Goal: Information Seeking & Learning: Understand process/instructions

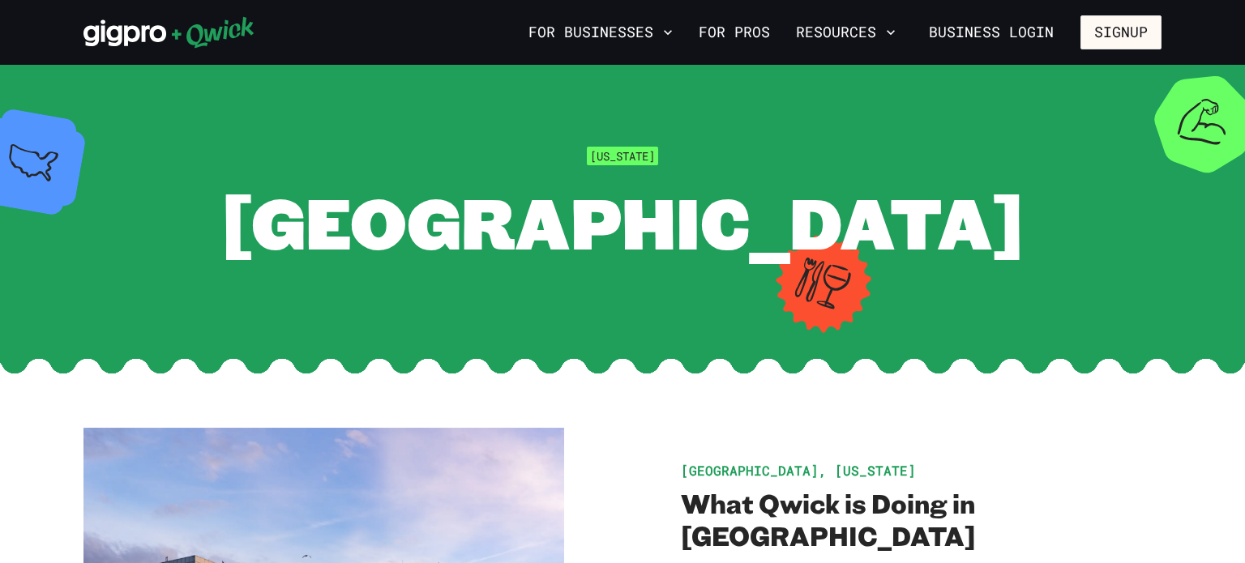
drag, startPoint x: 764, startPoint y: 286, endPoint x: 756, endPoint y: 309, distance: 23.8
click at [756, 309] on section "[US_STATE] [GEOGRAPHIC_DATA]" at bounding box center [622, 206] width 1245 height 282
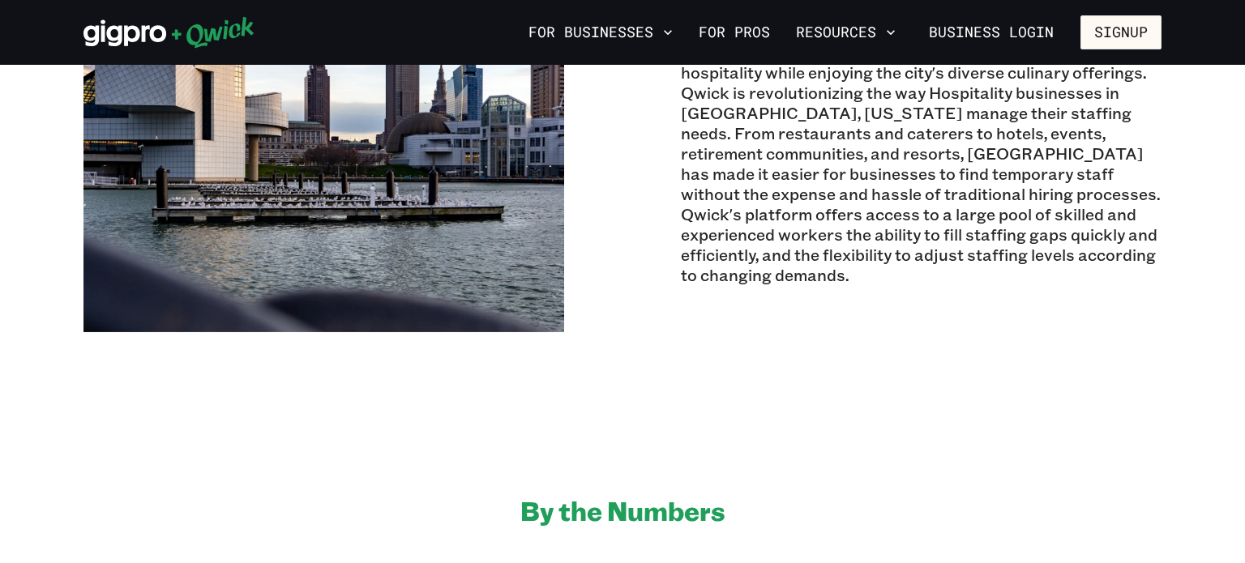
scroll to position [573, 0]
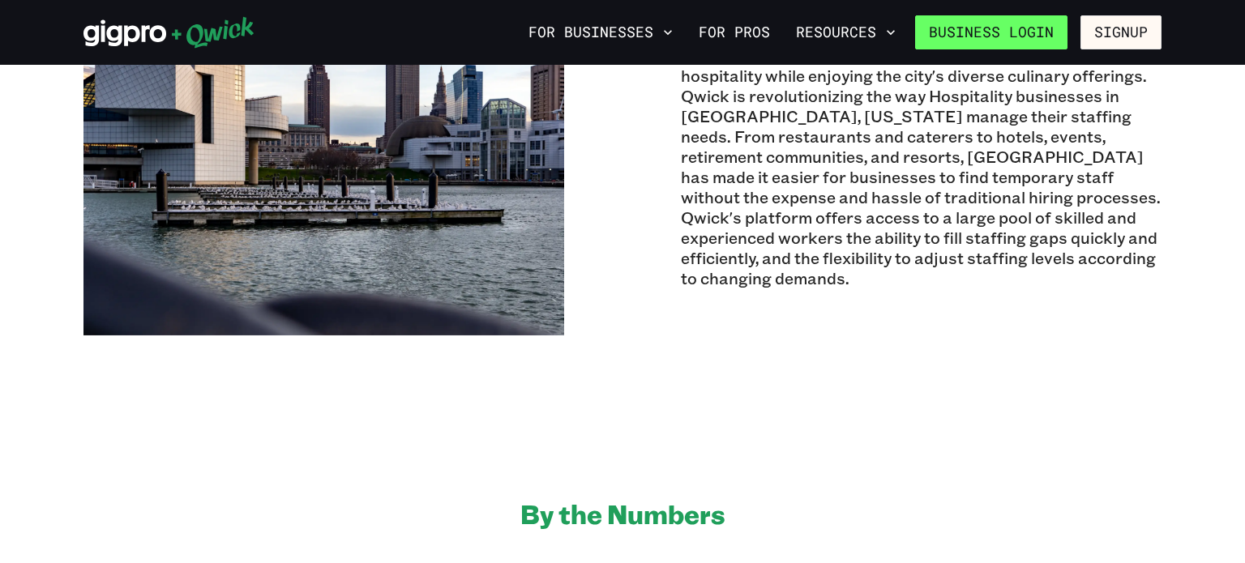
click at [1039, 30] on link "Business Login" at bounding box center [991, 32] width 152 height 34
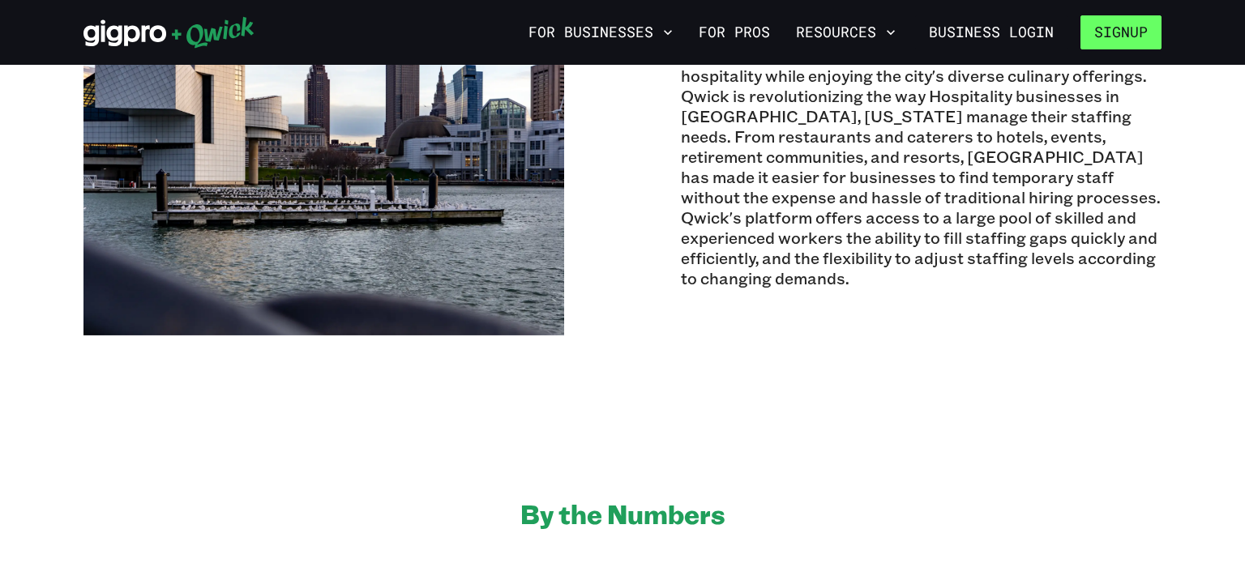
click at [1103, 37] on button "Signup" at bounding box center [1121, 32] width 81 height 34
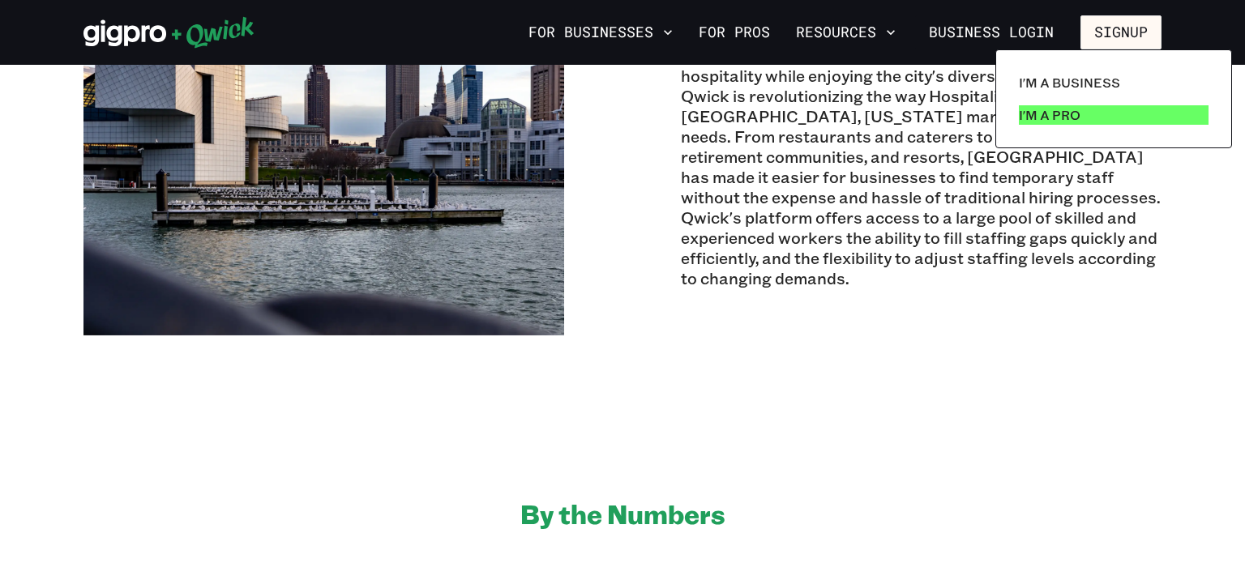
click at [1074, 121] on p "I'm a Pro" at bounding box center [1050, 114] width 62 height 19
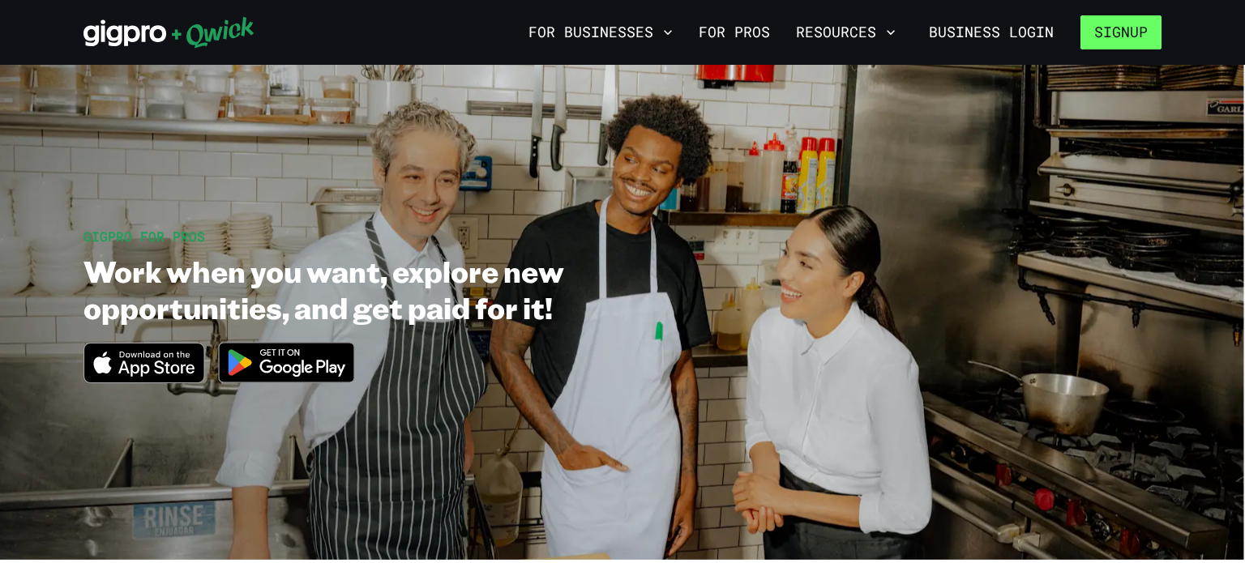
click at [1141, 38] on button "Signup" at bounding box center [1121, 32] width 81 height 34
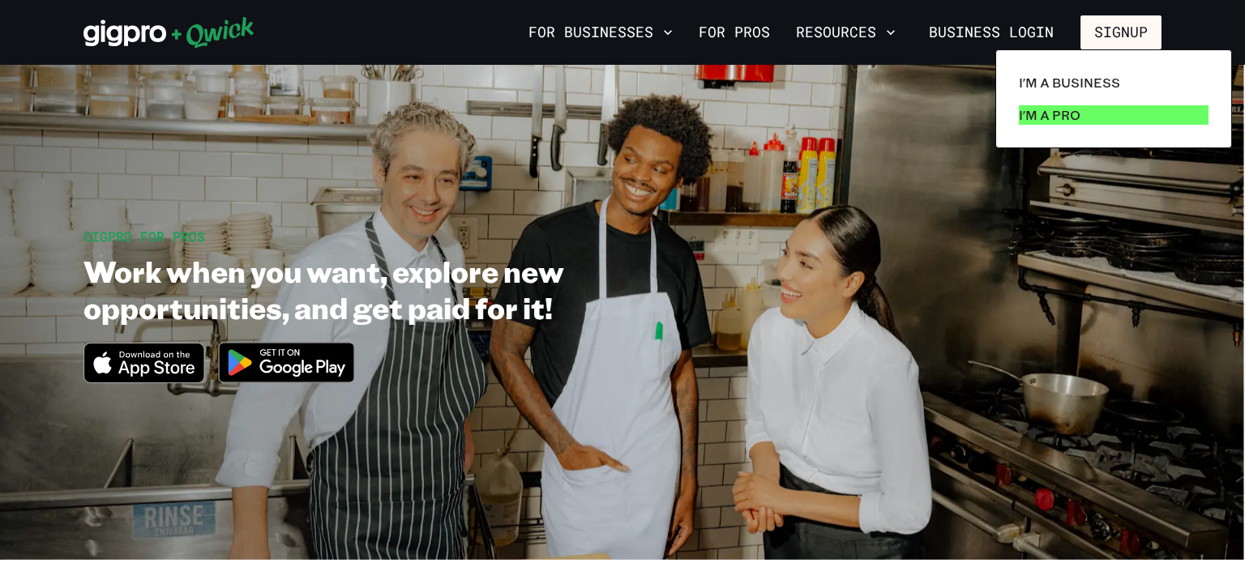
click at [1081, 112] on link "I'm a Pro" at bounding box center [1114, 115] width 203 height 32
click at [1064, 122] on p "I'm a Pro" at bounding box center [1050, 114] width 62 height 19
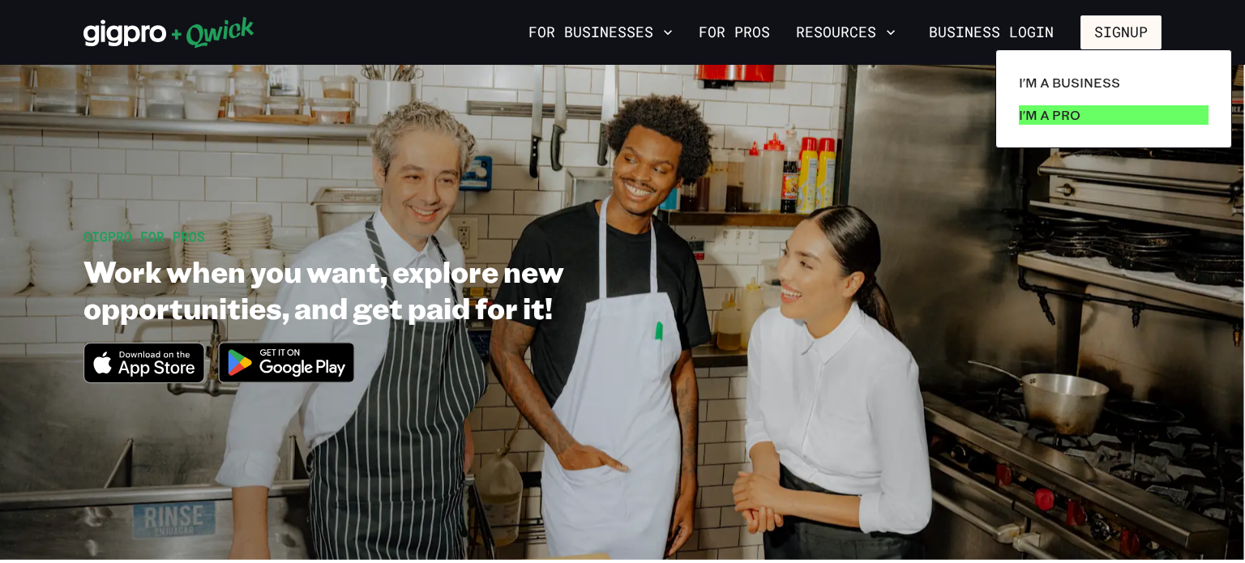
click at [1064, 122] on p "I'm a Pro" at bounding box center [1050, 114] width 62 height 19
click at [1056, 115] on p "I'm a Pro" at bounding box center [1050, 114] width 62 height 19
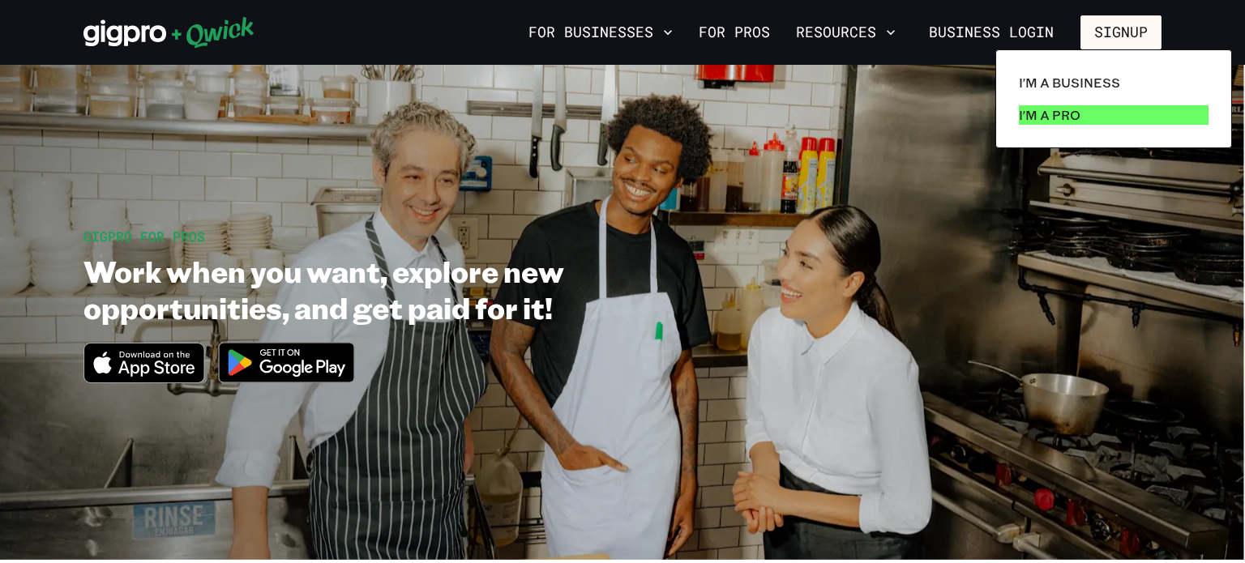
click at [1056, 115] on p "I'm a Pro" at bounding box center [1050, 114] width 62 height 19
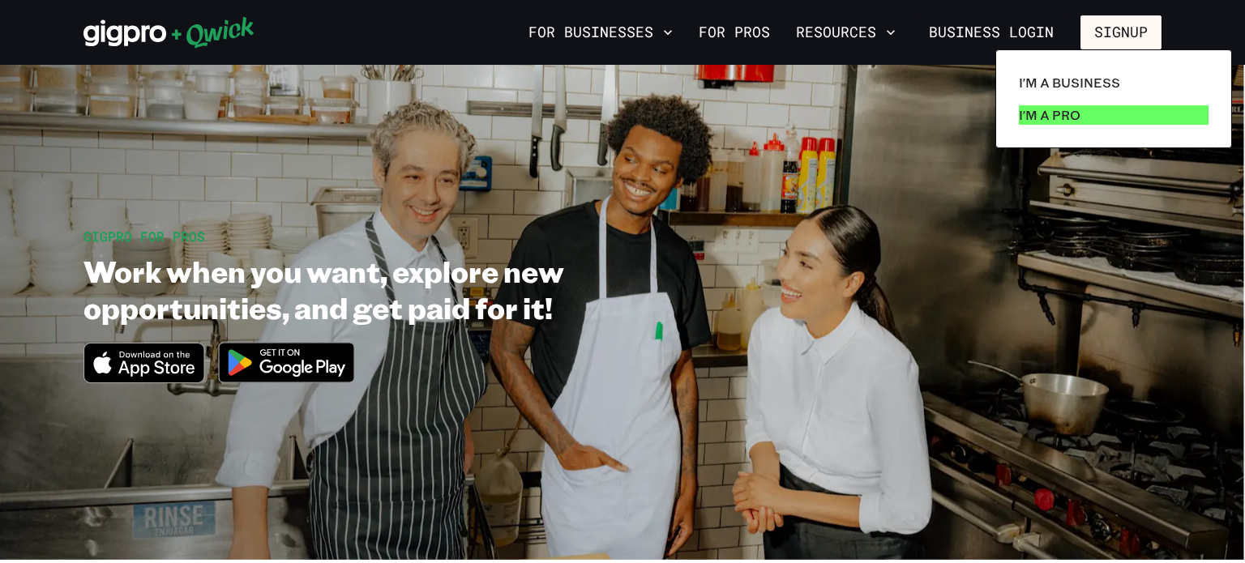
click at [1058, 118] on p "I'm a Pro" at bounding box center [1050, 114] width 62 height 19
click at [1058, 119] on p "I'm a Pro" at bounding box center [1050, 114] width 62 height 19
click at [1110, 32] on div at bounding box center [622, 281] width 1245 height 563
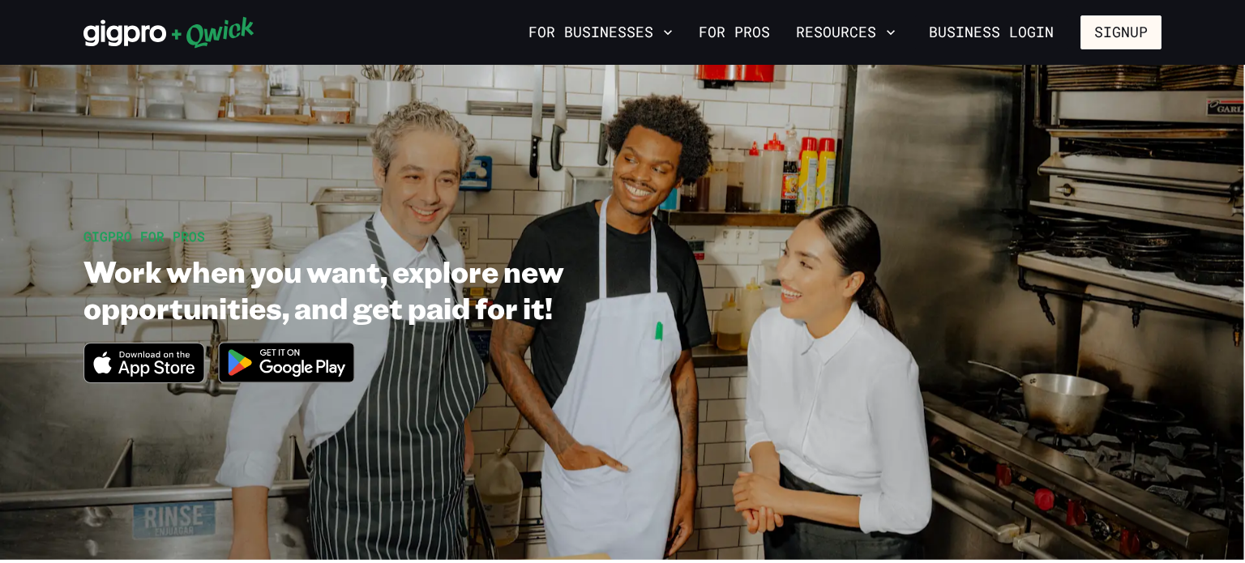
click at [1110, 32] on div at bounding box center [622, 281] width 1245 height 563
click at [1110, 32] on button "Signup" at bounding box center [1121, 32] width 81 height 34
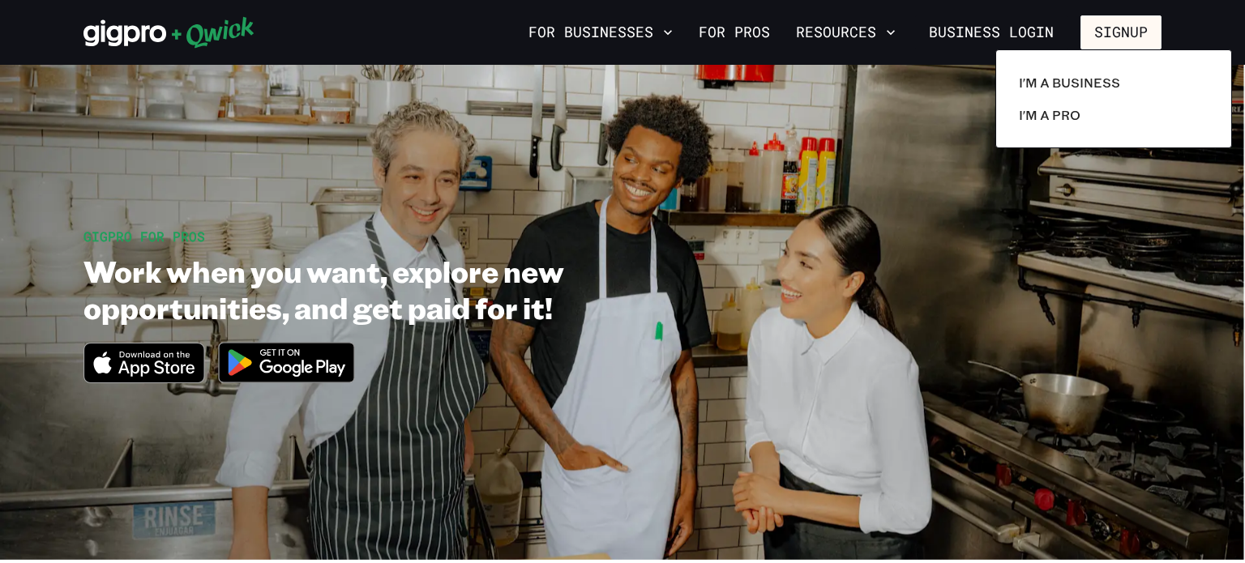
click at [1110, 32] on div at bounding box center [622, 281] width 1245 height 563
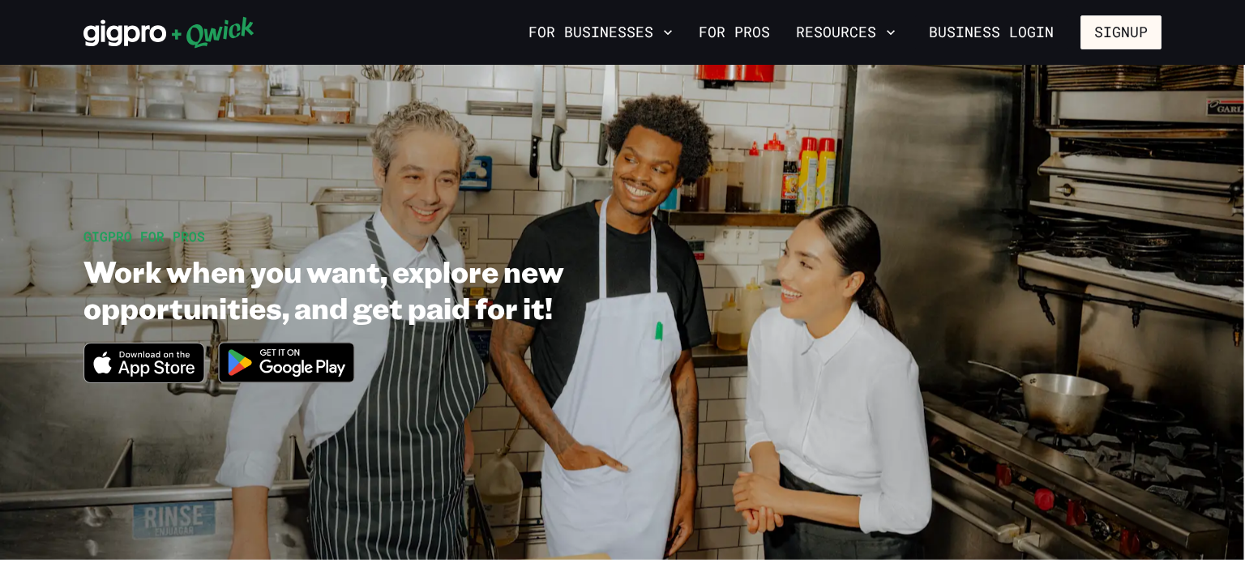
click at [1110, 32] on div at bounding box center [622, 281] width 1245 height 563
click at [1110, 32] on button "Signup" at bounding box center [1121, 32] width 81 height 34
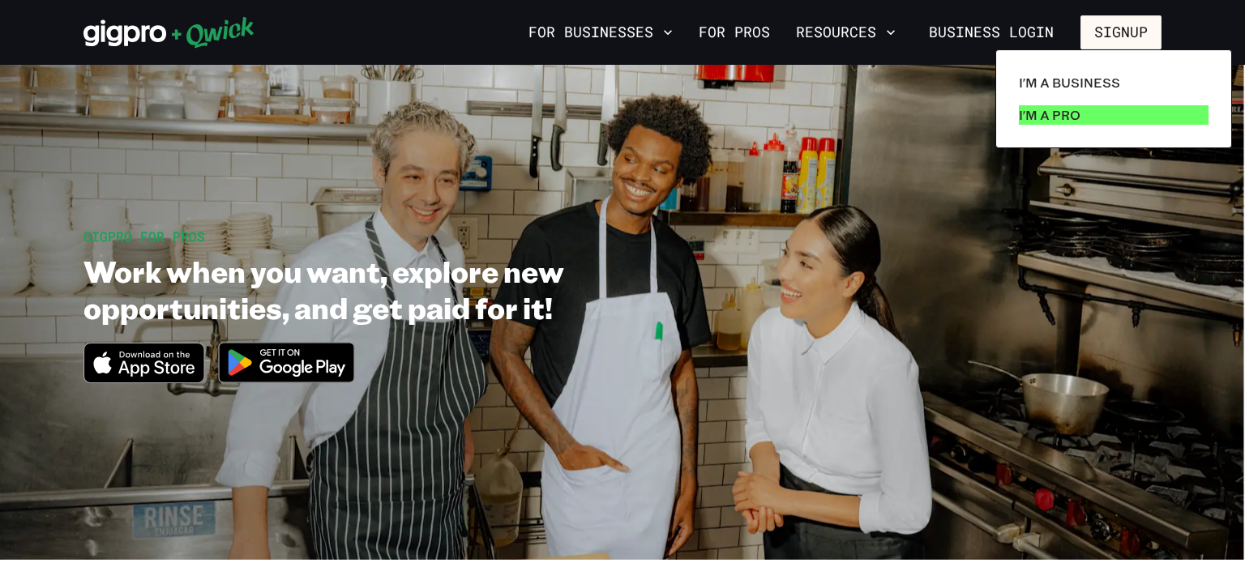
click at [1045, 113] on p "I'm a Pro" at bounding box center [1050, 114] width 62 height 19
click at [786, 365] on div at bounding box center [622, 281] width 1245 height 563
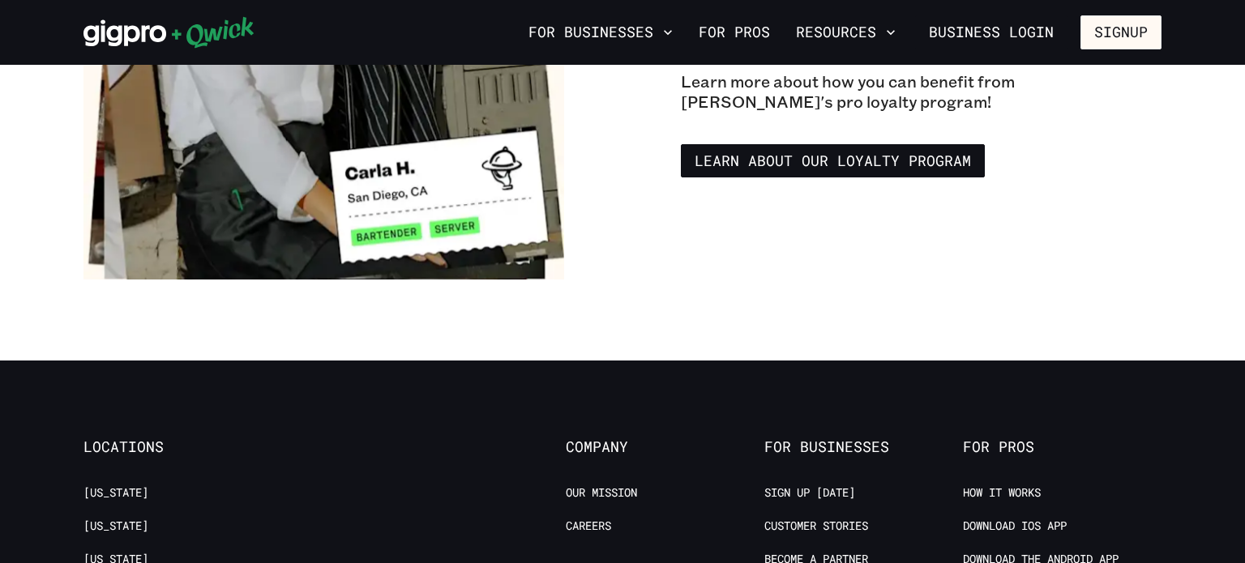
scroll to position [2941, 0]
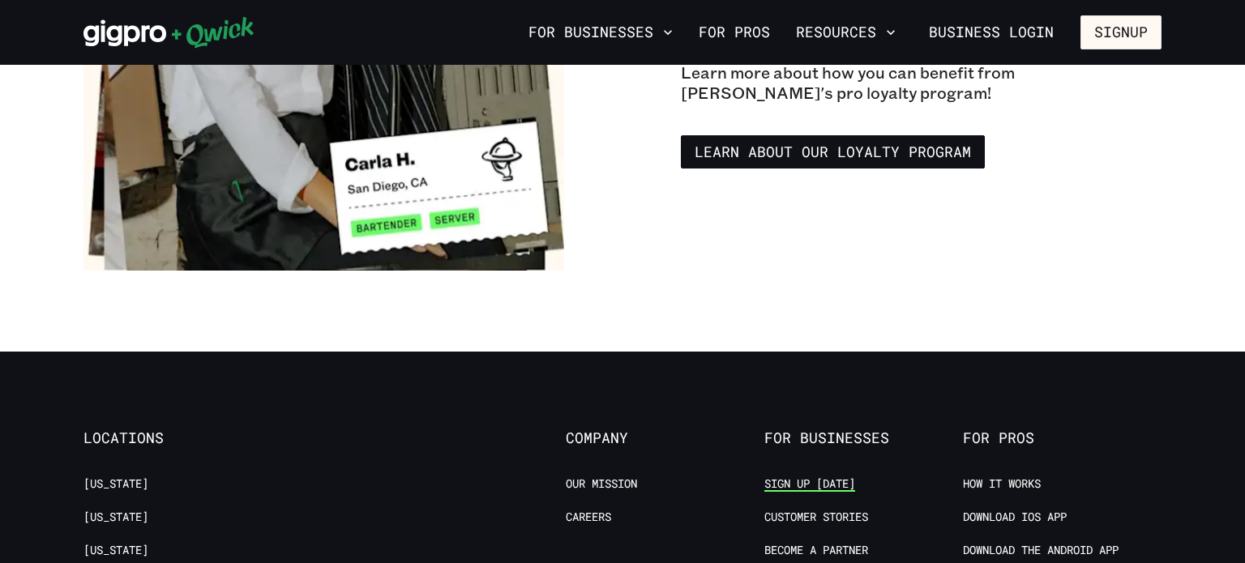
click at [803, 477] on link "Sign up [DATE]" at bounding box center [809, 484] width 91 height 15
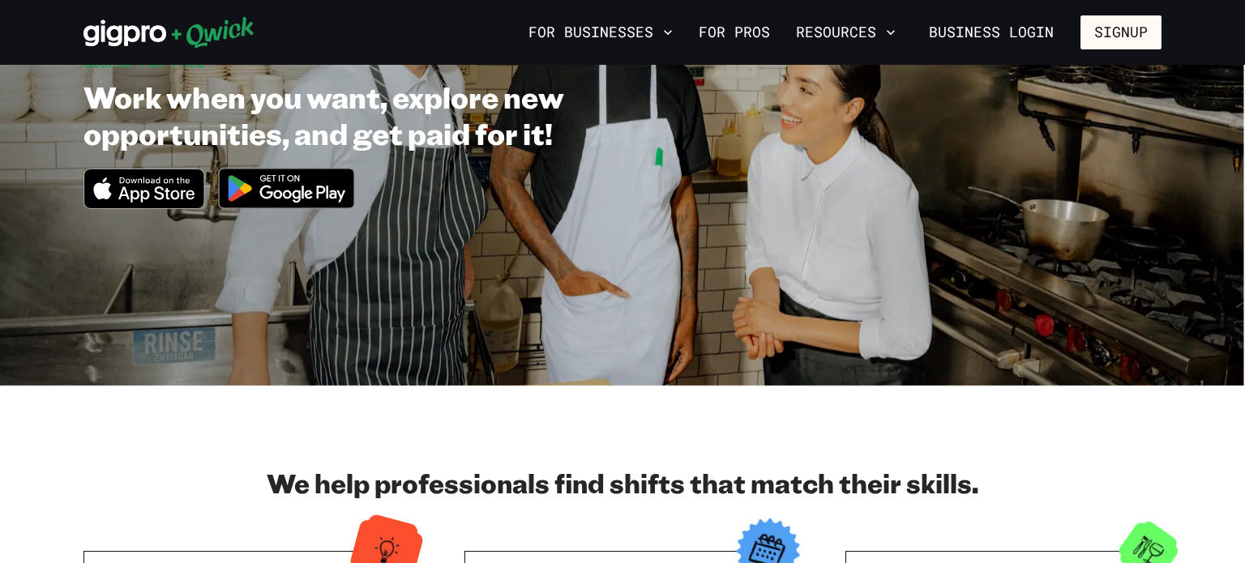
scroll to position [0, 0]
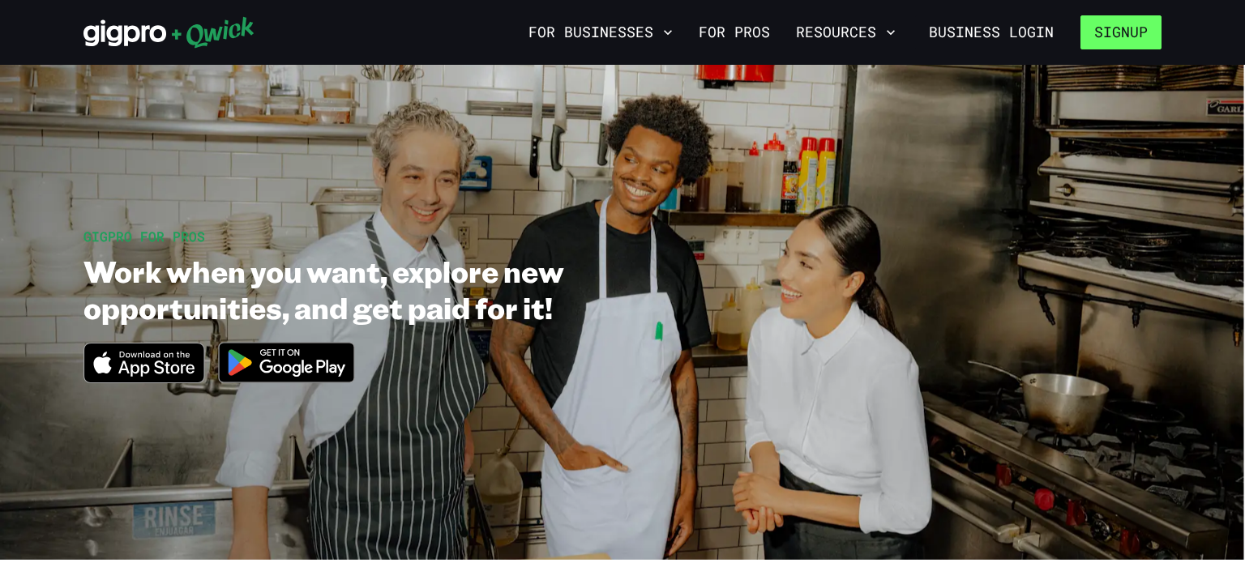
click at [1132, 36] on button "Signup" at bounding box center [1121, 32] width 81 height 34
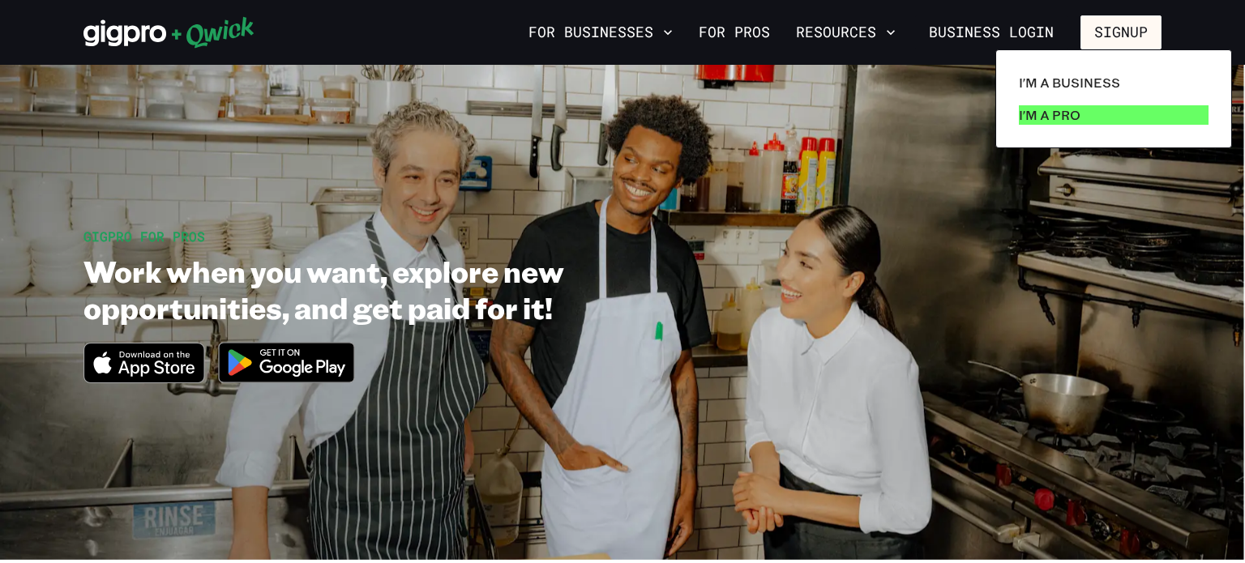
click at [1063, 115] on p "I'm a Pro" at bounding box center [1050, 114] width 62 height 19
click at [1054, 107] on p "I'm a Pro" at bounding box center [1050, 114] width 62 height 19
click at [1047, 115] on p "I'm a Pro" at bounding box center [1050, 114] width 62 height 19
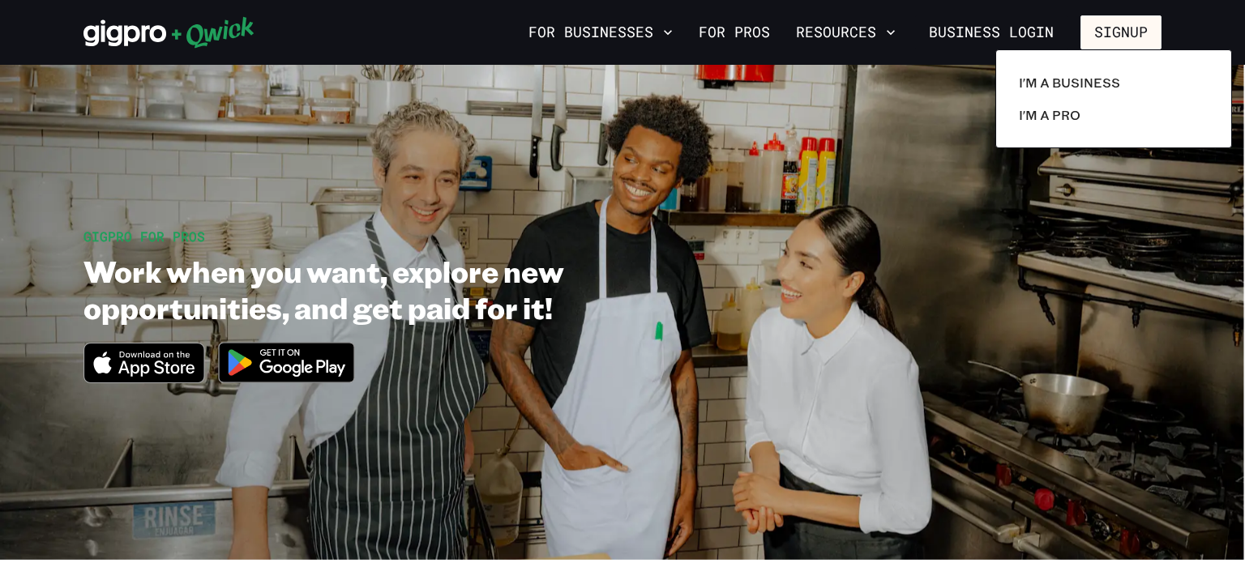
click at [727, 33] on div at bounding box center [622, 281] width 1245 height 563
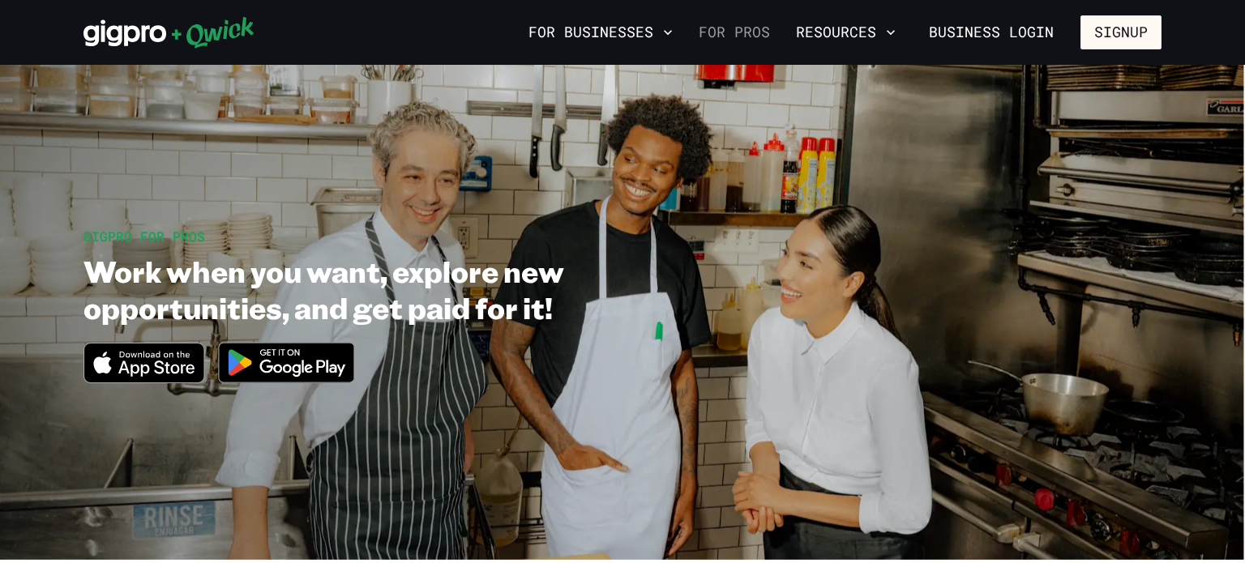
click at [742, 38] on link "For Pros" at bounding box center [734, 33] width 84 height 28
click at [1106, 26] on button "Signup" at bounding box center [1121, 32] width 81 height 34
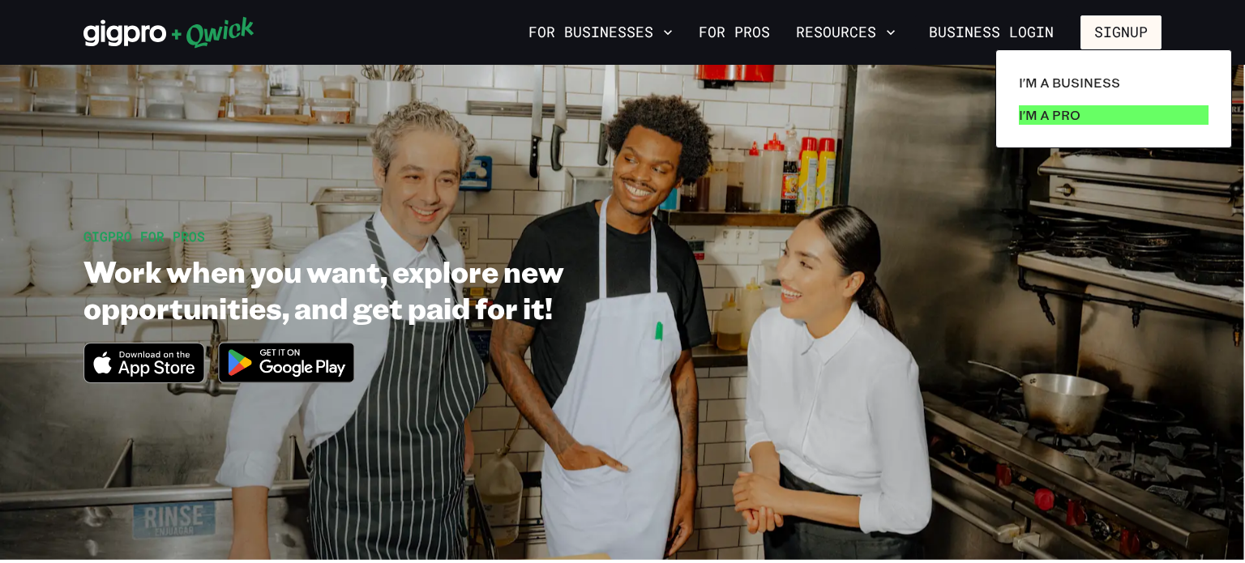
click at [1073, 108] on p "I'm a Pro" at bounding box center [1050, 114] width 62 height 19
click at [679, 104] on div at bounding box center [622, 281] width 1245 height 563
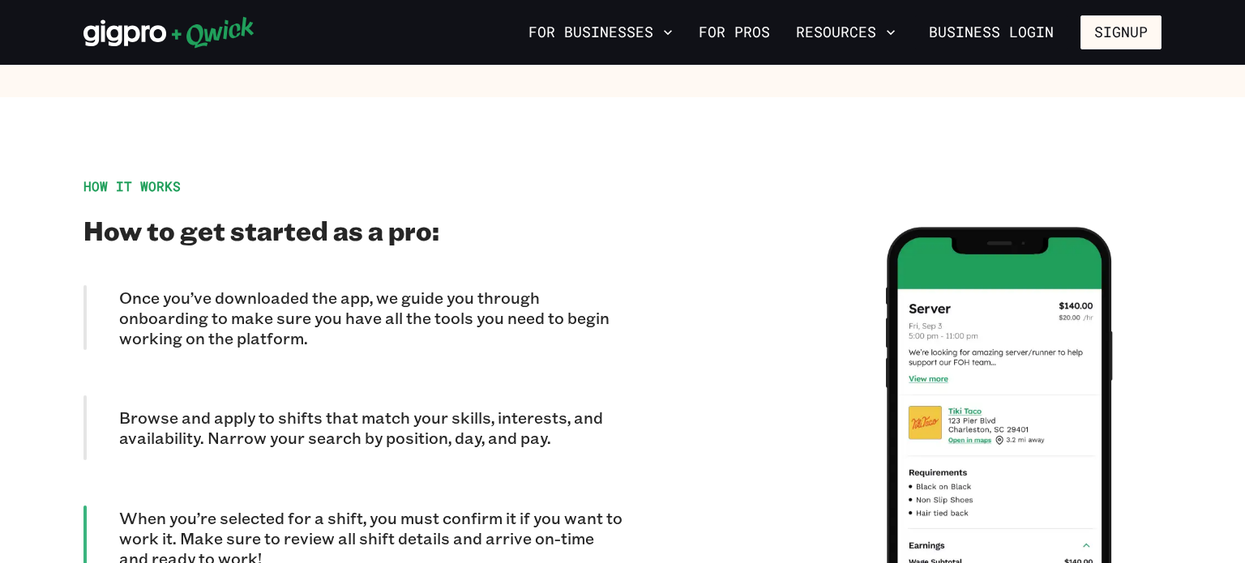
scroll to position [1339, 0]
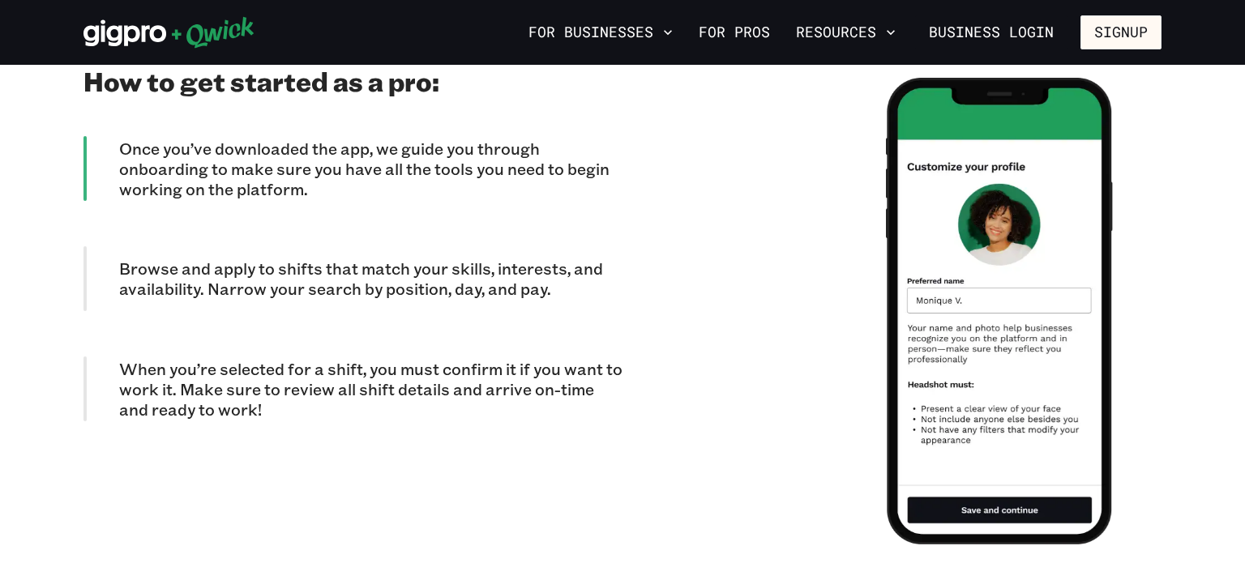
click at [630, 497] on div at bounding box center [892, 311] width 539 height 564
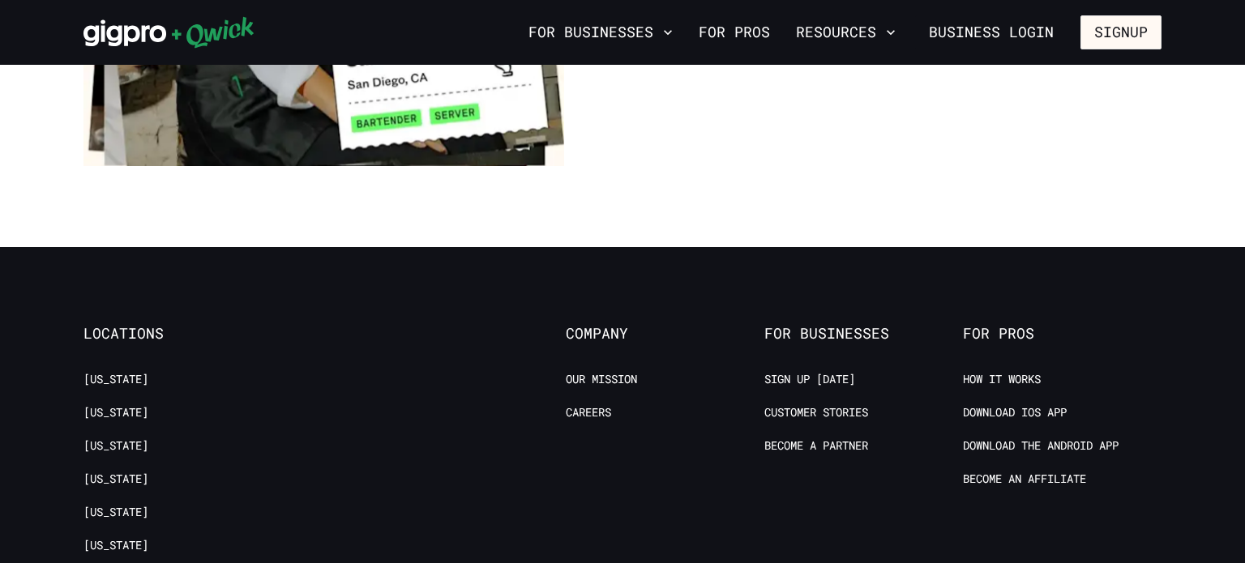
scroll to position [3045, 0]
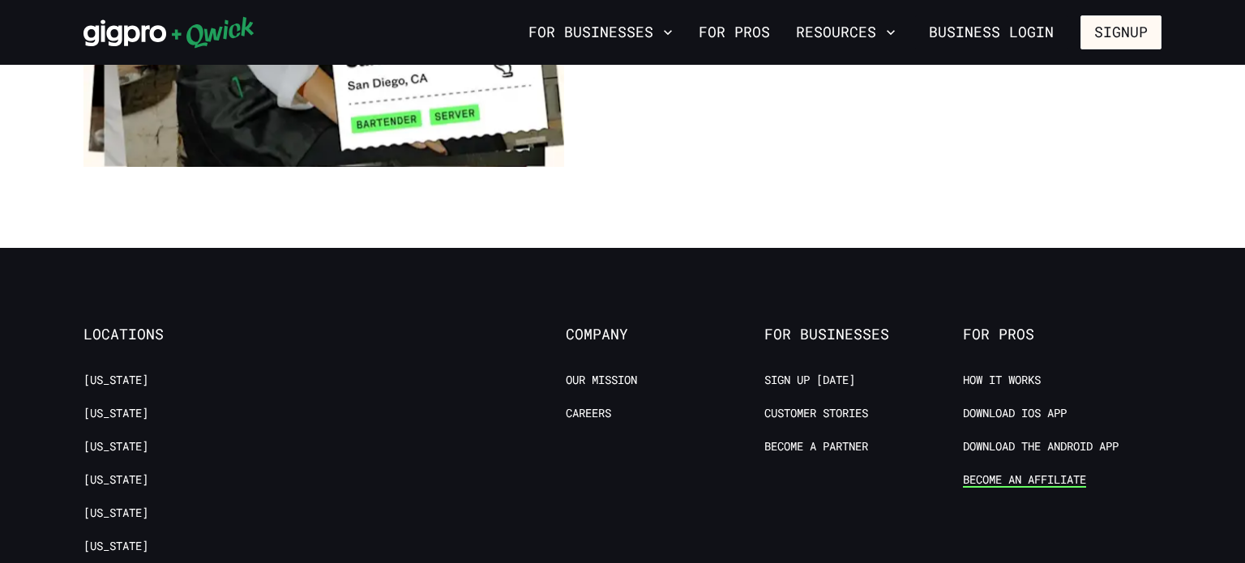
click at [987, 473] on link "Become an Affiliate" at bounding box center [1024, 480] width 123 height 15
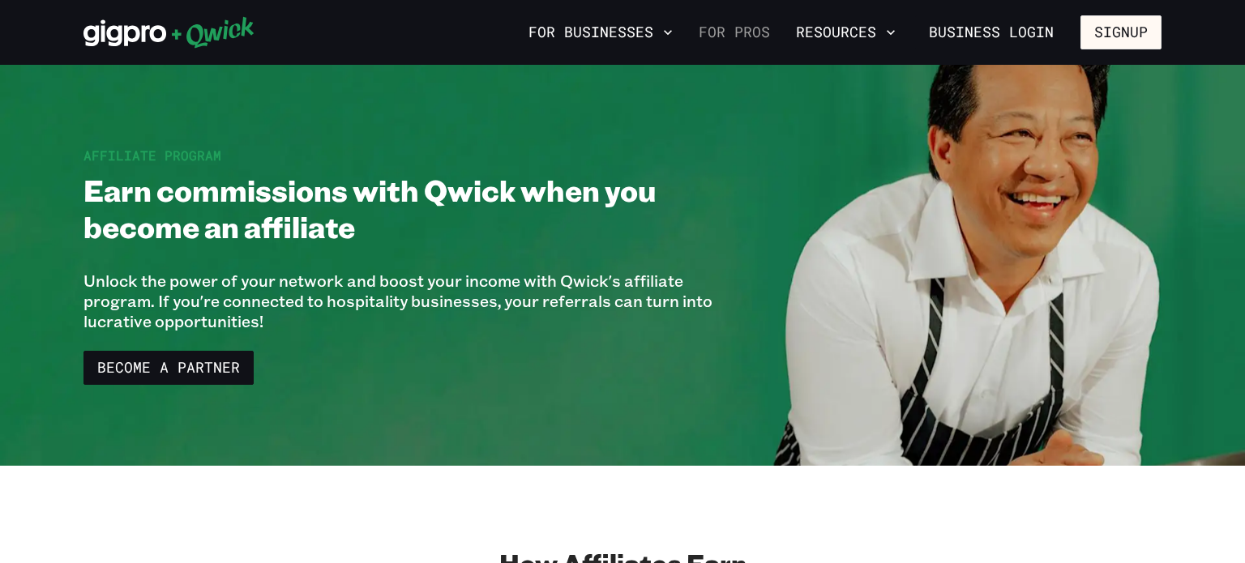
click at [749, 42] on link "For Pros" at bounding box center [734, 33] width 84 height 28
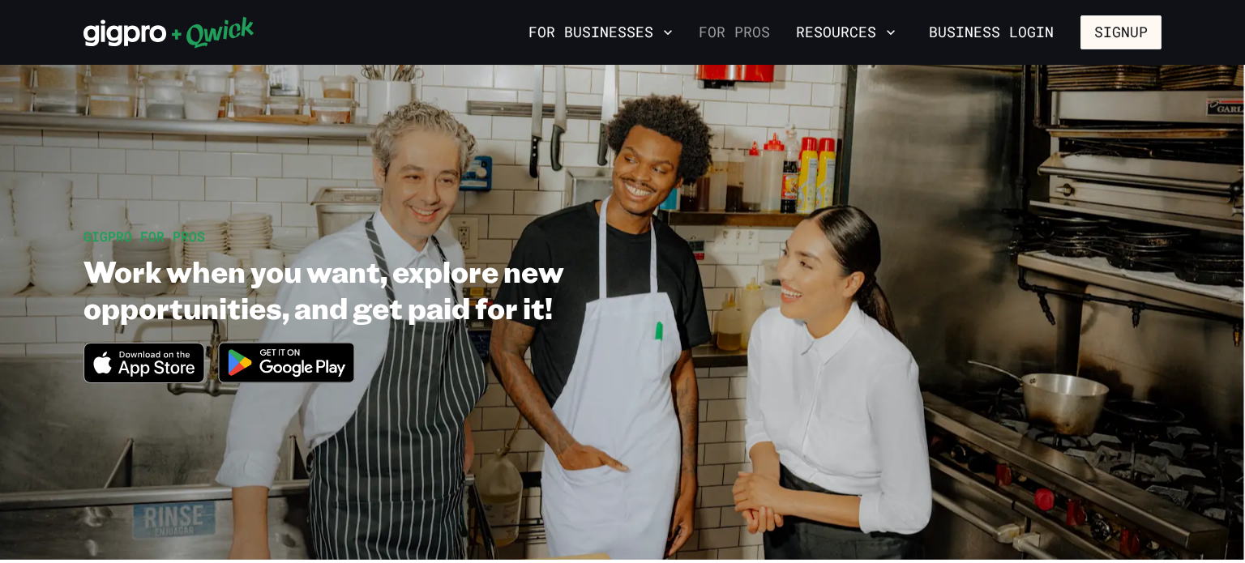
click at [752, 26] on link "For Pros" at bounding box center [734, 33] width 84 height 28
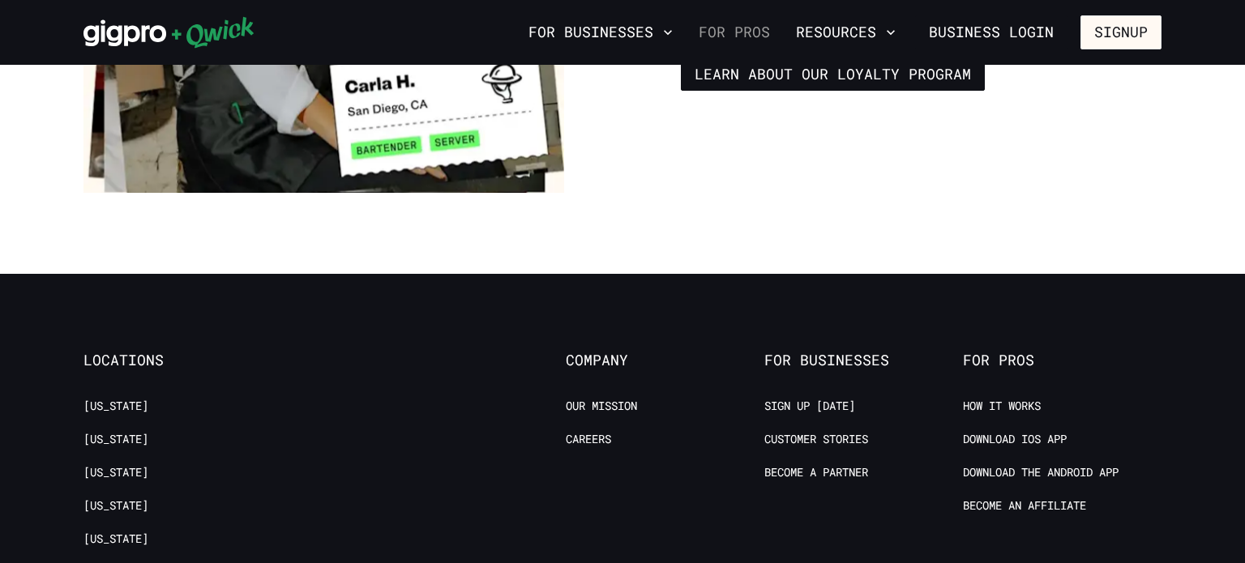
scroll to position [3011, 0]
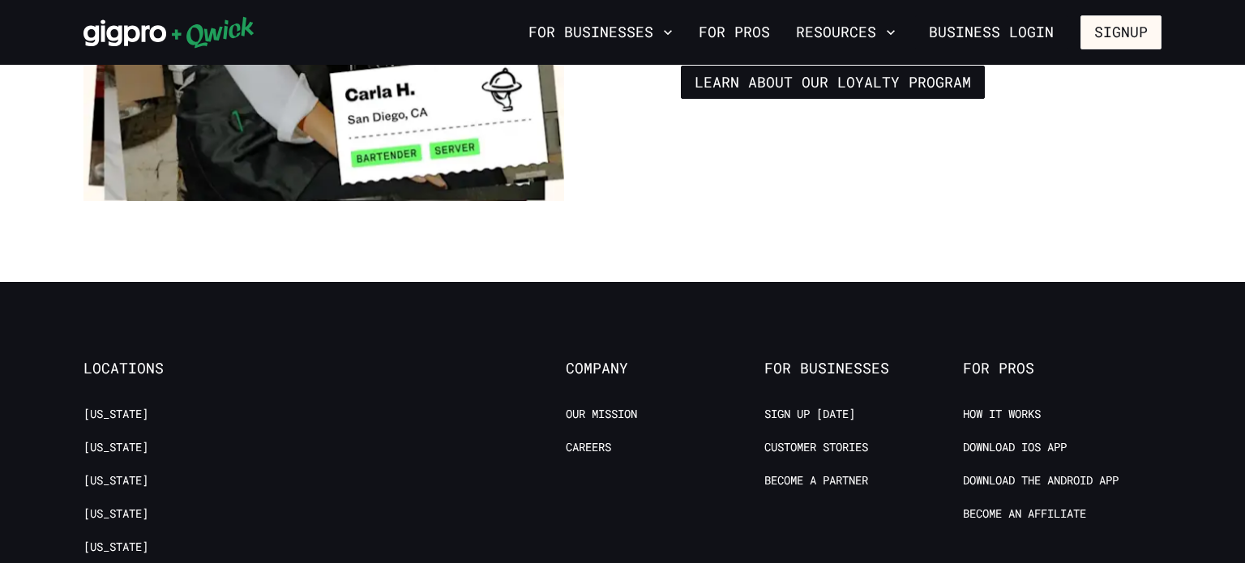
click at [1004, 407] on link "How it Works" at bounding box center [1002, 414] width 78 height 15
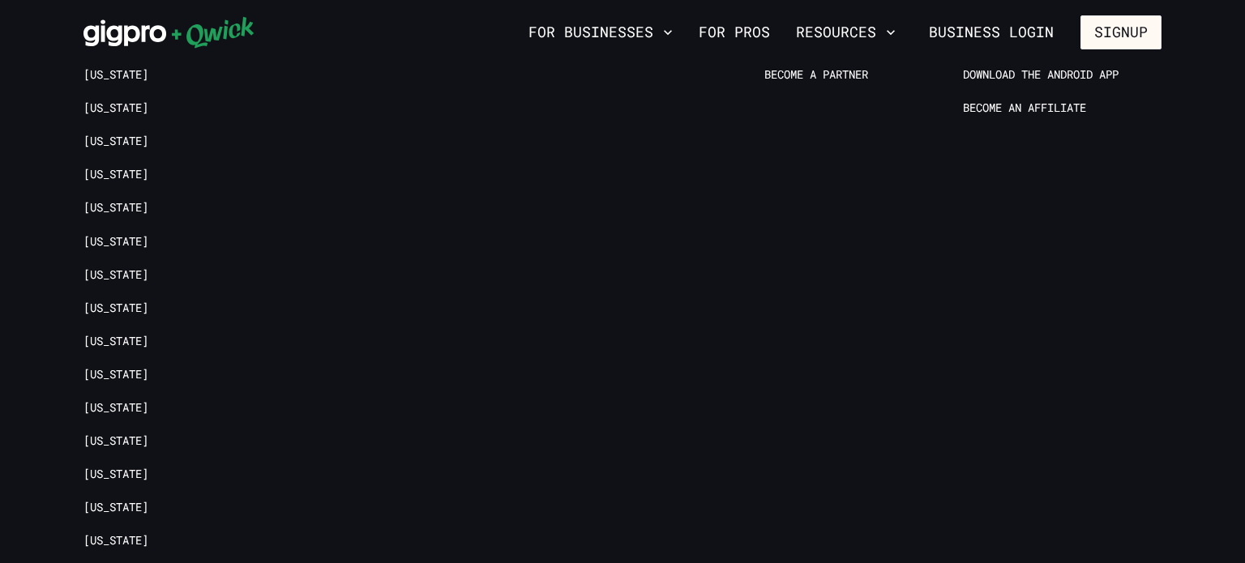
scroll to position [3423, 0]
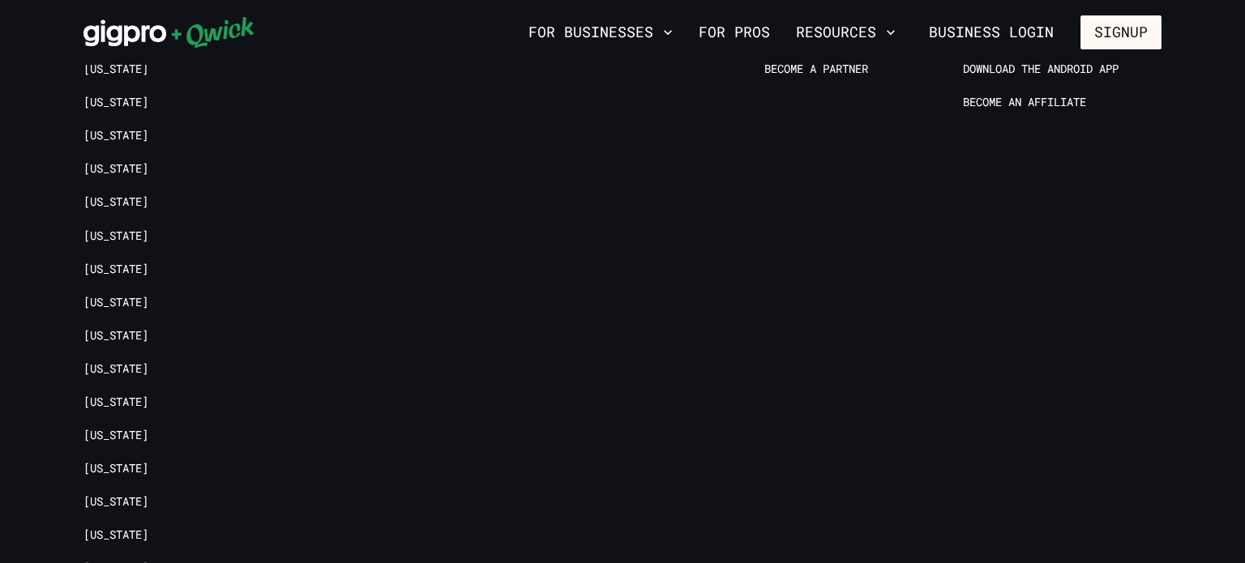
click at [679, 104] on div "Company Our Mission Careers" at bounding box center [665, 388] width 199 height 880
